Goal: Task Accomplishment & Management: Use online tool/utility

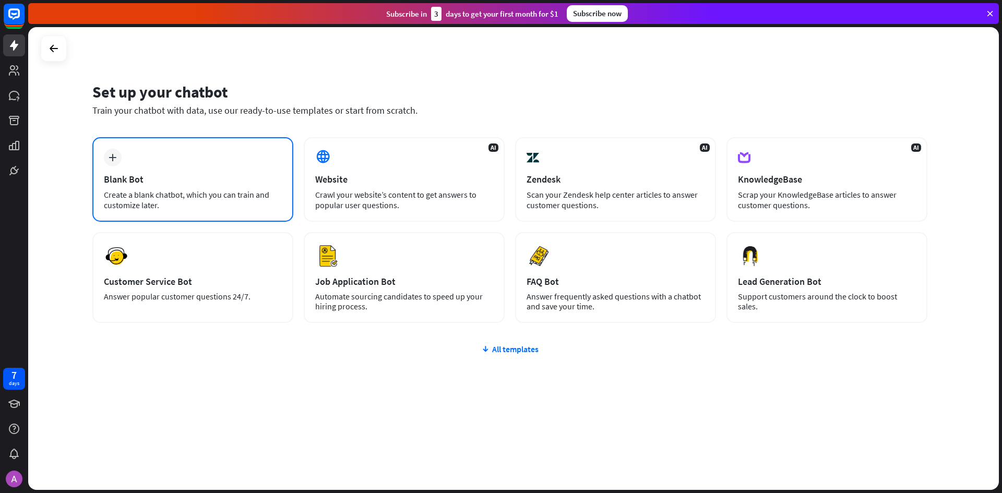
click at [169, 175] on div "Blank Bot" at bounding box center [193, 179] width 178 height 12
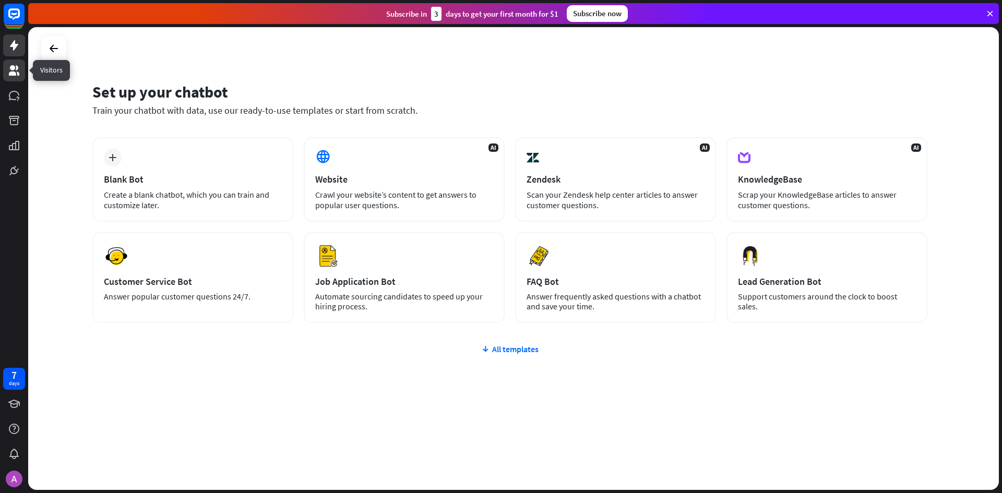
click at [11, 75] on icon at bounding box center [14, 70] width 10 height 10
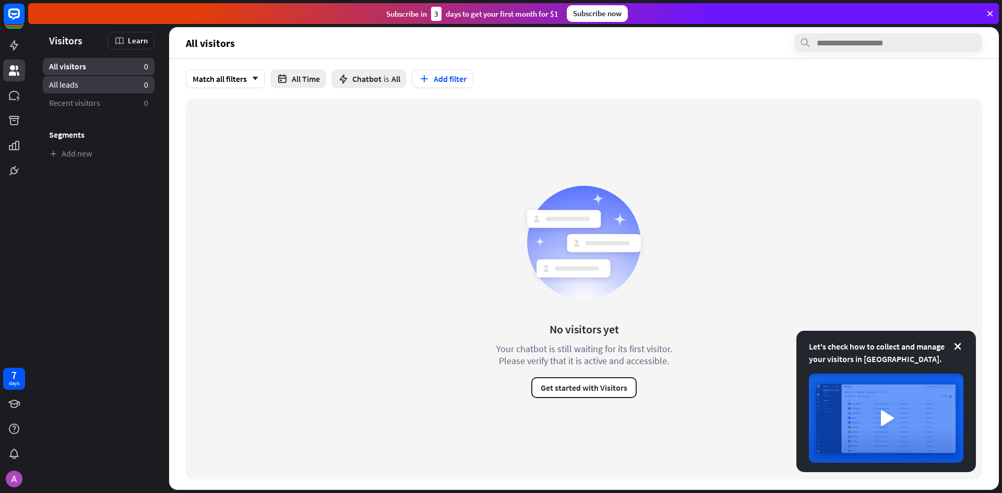
click at [117, 85] on link "All leads 0" at bounding box center [99, 84] width 112 height 17
